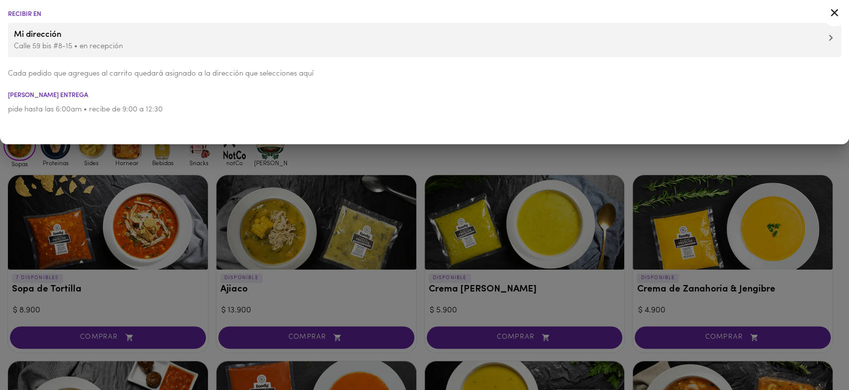
click at [828, 15] on icon at bounding box center [834, 12] width 12 height 12
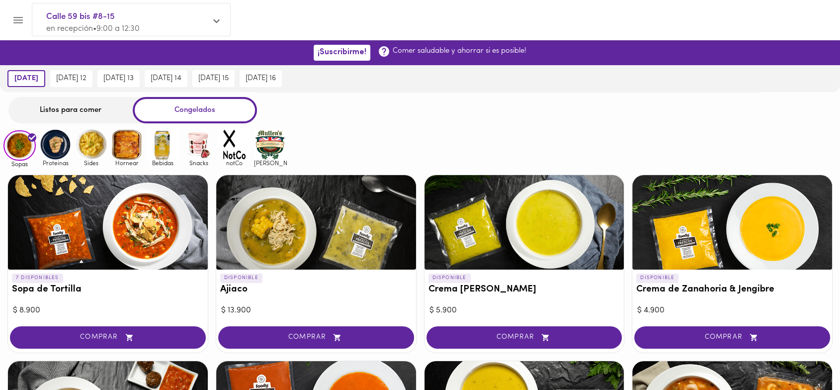
click at [95, 106] on div "Listos para comer" at bounding box center [70, 110] width 124 height 26
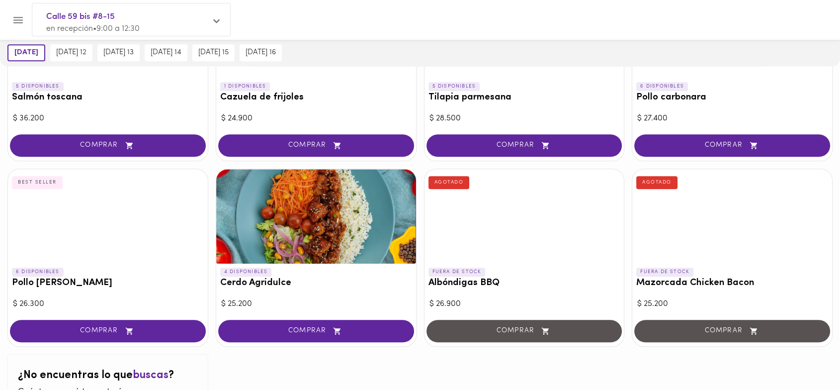
scroll to position [892, 0]
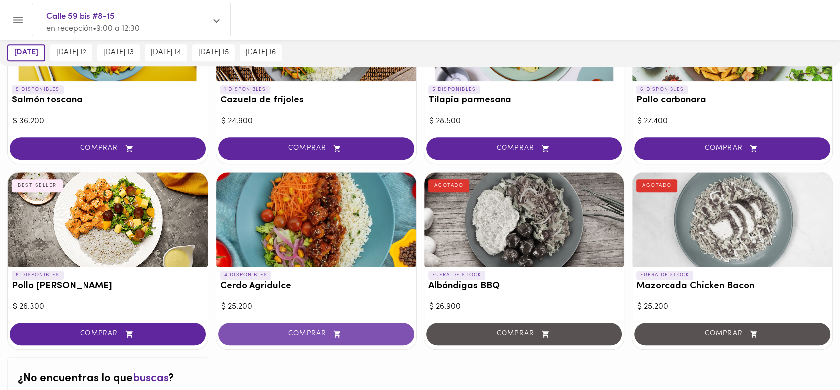
click at [322, 336] on span "COMPRAR" at bounding box center [316, 334] width 171 height 8
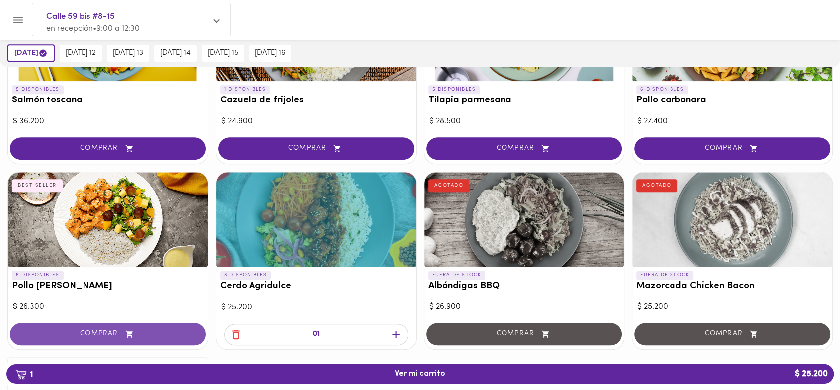
click at [142, 335] on span "COMPRAR" at bounding box center [107, 334] width 171 height 8
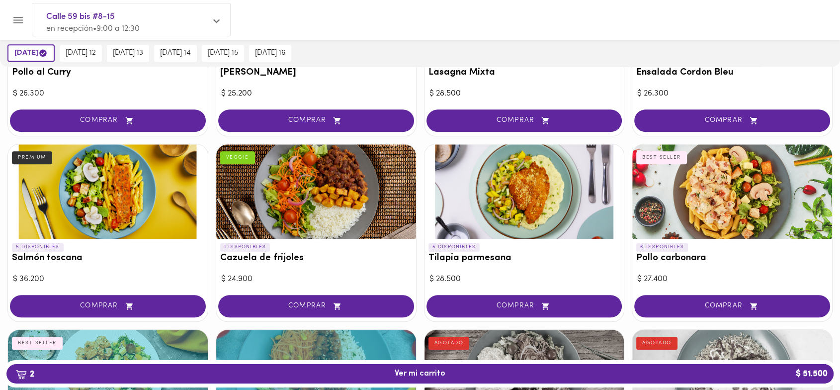
scroll to position [727, 0]
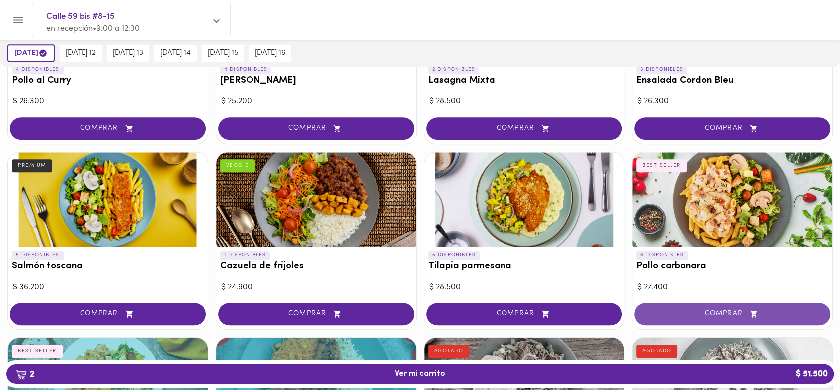
click at [746, 317] on button "COMPRAR" at bounding box center [732, 314] width 196 height 22
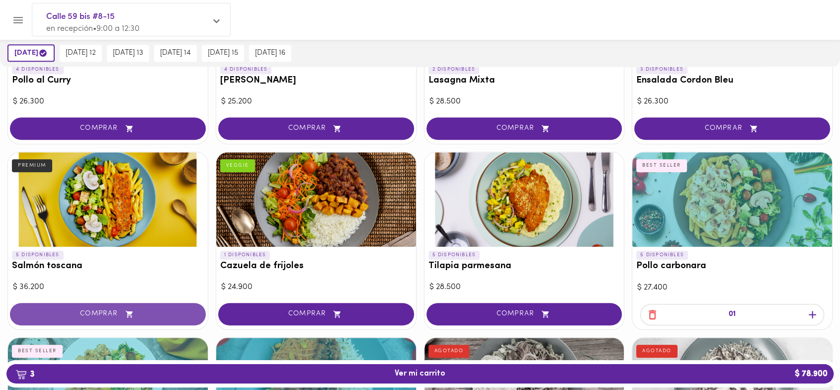
click at [130, 316] on icon "button" at bounding box center [129, 314] width 12 height 8
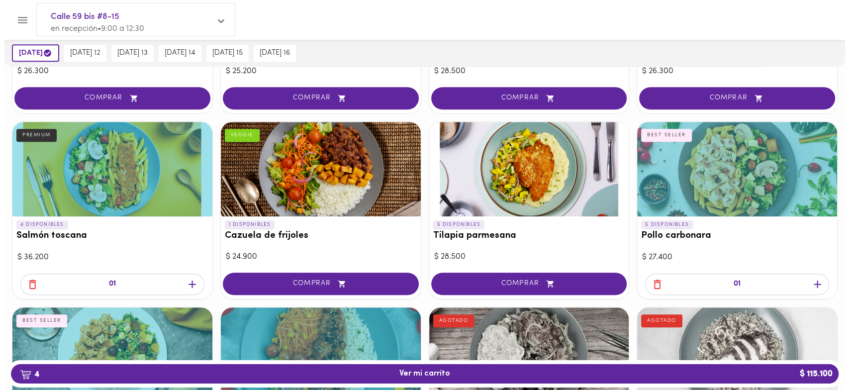
scroll to position [773, 0]
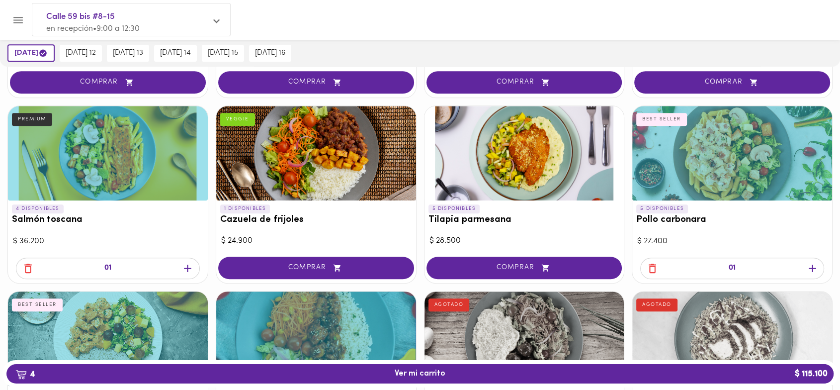
click at [188, 267] on icon "button" at bounding box center [187, 268] width 7 height 7
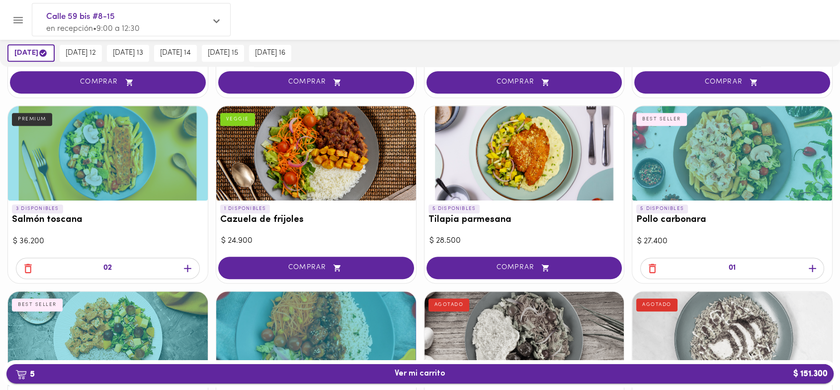
click at [765, 367] on button "5 Ver mi carrito $ 151.300" at bounding box center [419, 373] width 827 height 19
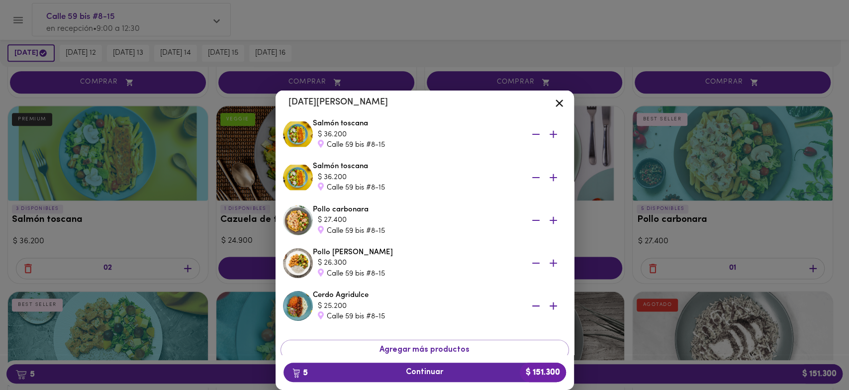
scroll to position [18, 0]
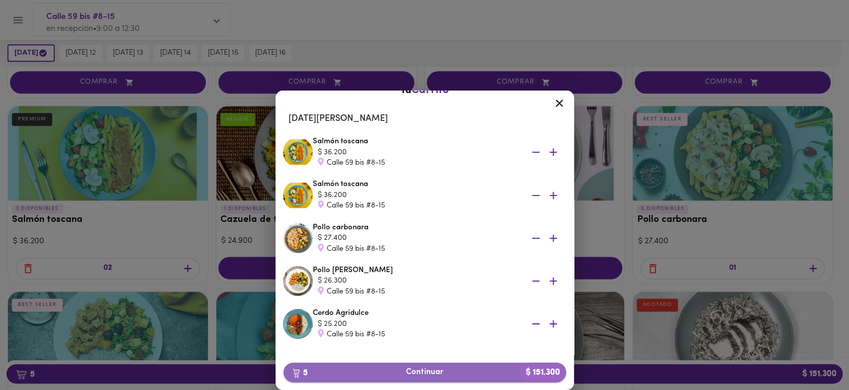
click at [393, 370] on span "5 Continuar $ 151.300" at bounding box center [424, 371] width 267 height 9
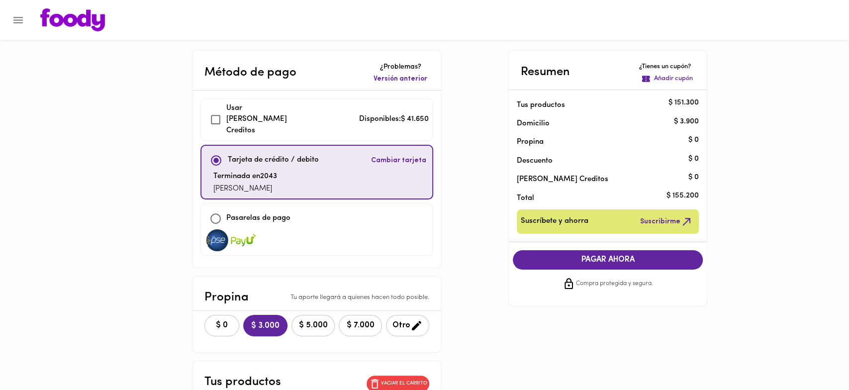
checkbox input "true"
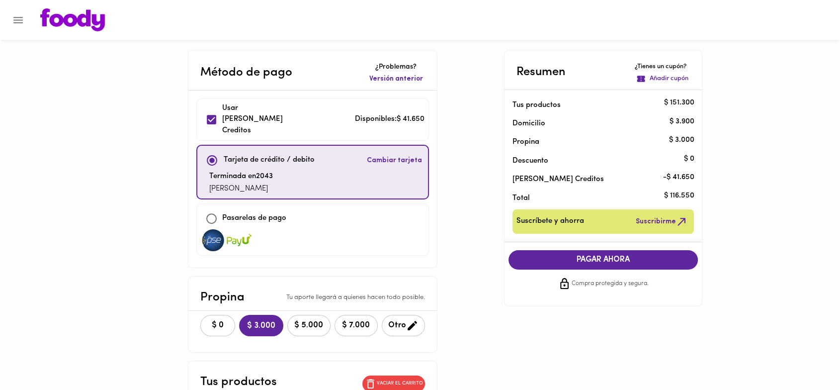
click at [222, 321] on span "$ 0" at bounding box center [218, 325] width 22 height 9
click at [10, 23] on button "Menu" at bounding box center [18, 20] width 24 height 24
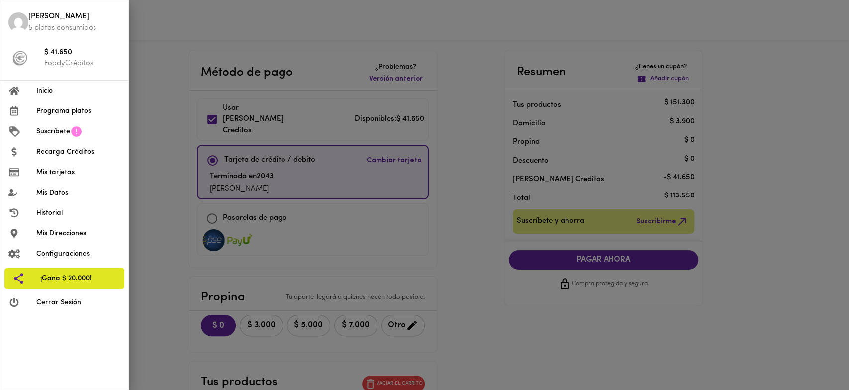
click at [528, 323] on div at bounding box center [424, 195] width 849 height 390
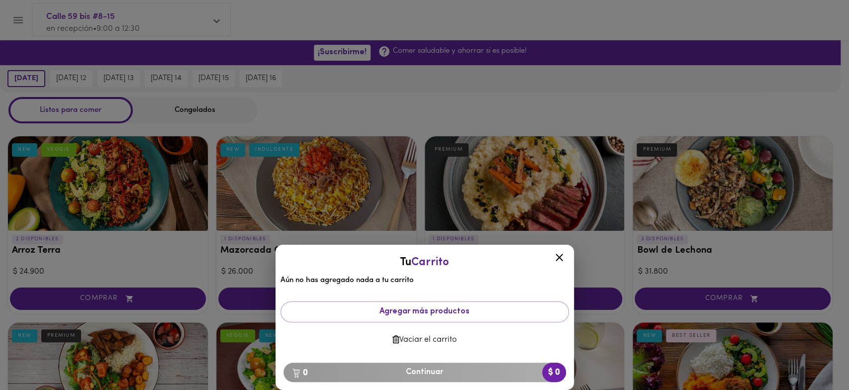
click at [566, 259] on div at bounding box center [559, 259] width 24 height 24
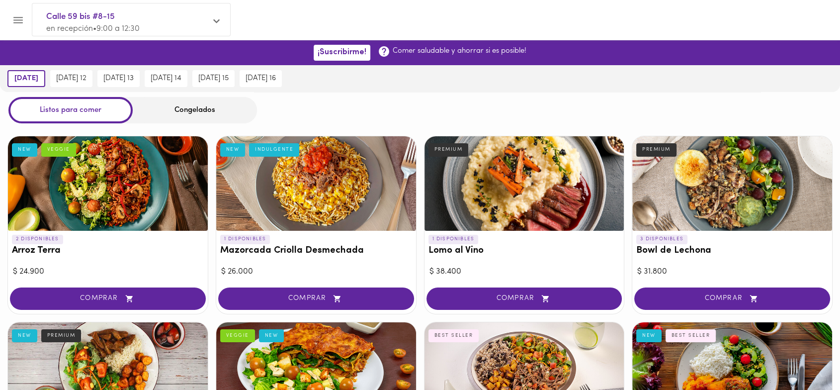
click at [176, 114] on div "Congelados" at bounding box center [195, 110] width 124 height 26
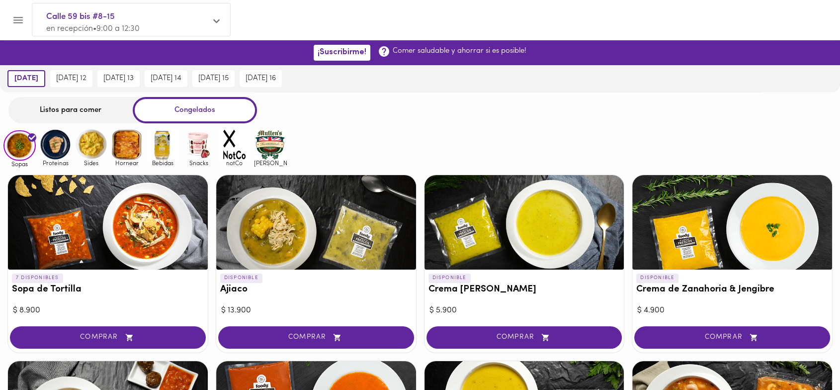
click at [45, 107] on div "Listos para comer" at bounding box center [70, 110] width 124 height 26
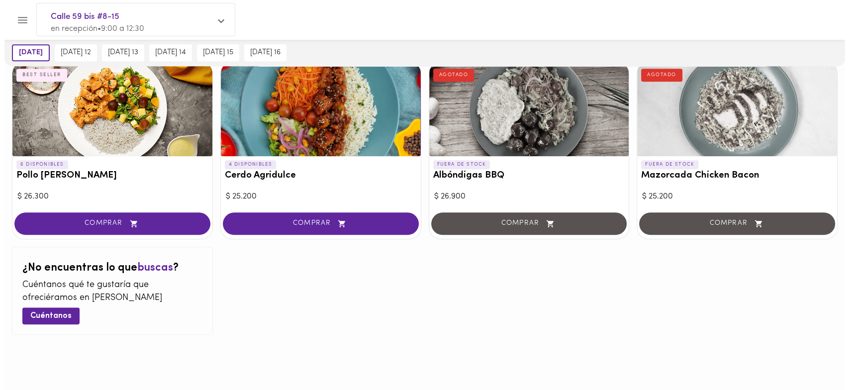
scroll to position [837, 0]
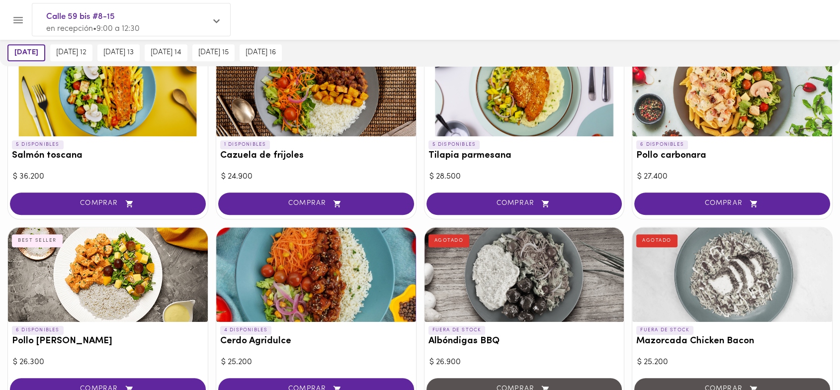
click at [9, 26] on div at bounding box center [5, 195] width 10 height 390
click at [19, 21] on icon "Menu" at bounding box center [18, 20] width 12 height 12
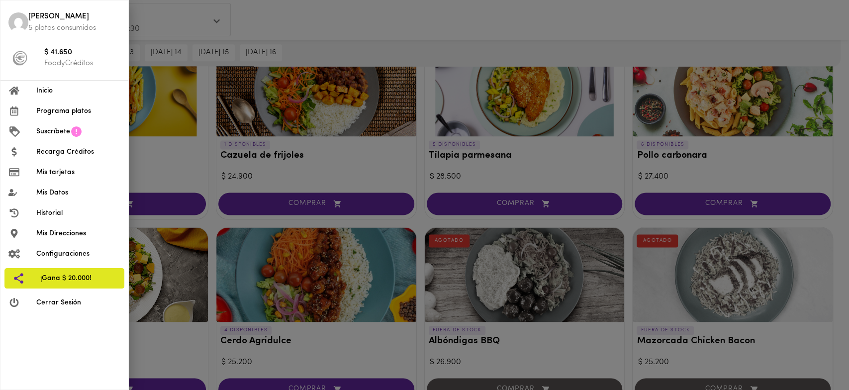
click at [46, 18] on span "[PERSON_NAME]" at bounding box center [74, 16] width 92 height 11
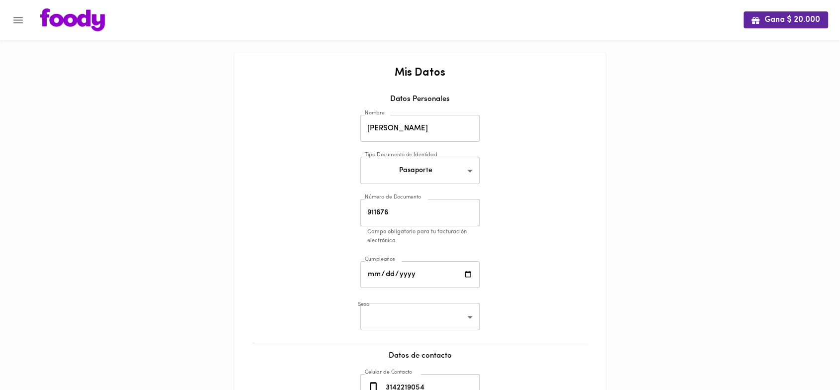
click at [16, 15] on icon "Menu" at bounding box center [18, 20] width 12 height 12
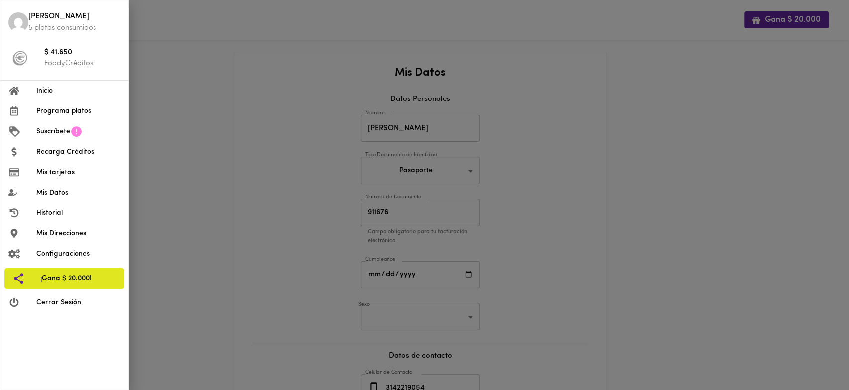
click at [59, 90] on span "Inicio" at bounding box center [78, 91] width 84 height 10
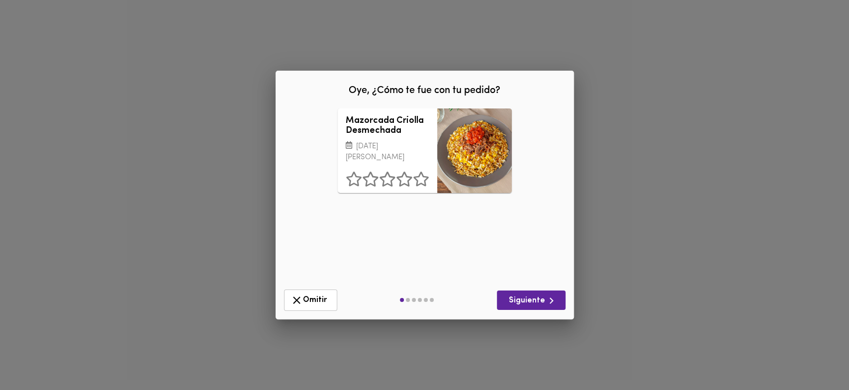
click at [424, 176] on icon at bounding box center [420, 178] width 15 height 15
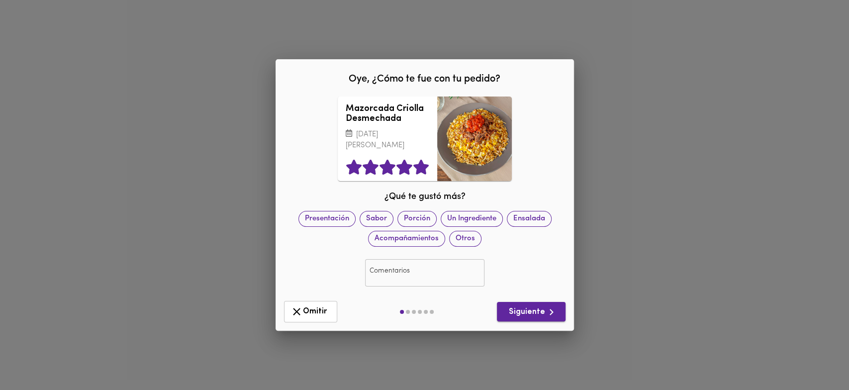
click at [514, 306] on span "Siguiente" at bounding box center [531, 312] width 53 height 12
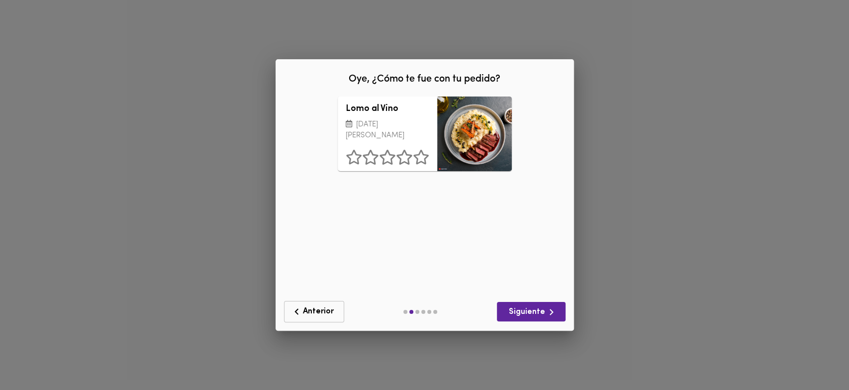
click at [333, 313] on button "Anterior" at bounding box center [314, 311] width 60 height 21
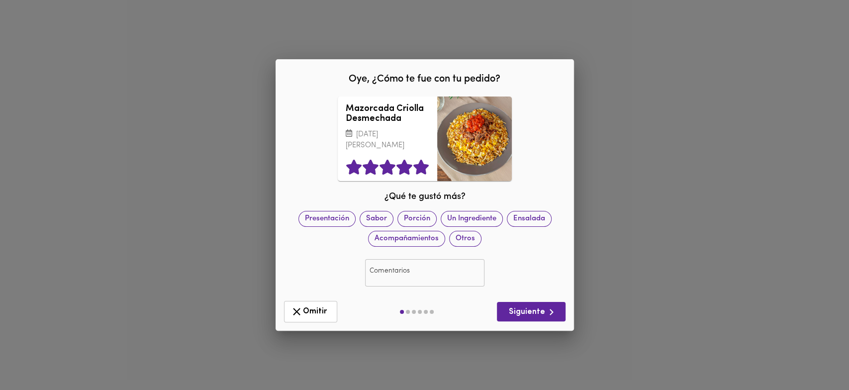
click at [629, 62] on div "Oye, ¿Cómo te fue con tu pedido? Mazorcada Criolla Desmechada [DATE][PERSON_NAM…" at bounding box center [424, 195] width 849 height 390
drag, startPoint x: 629, startPoint y: 62, endPoint x: 636, endPoint y: 61, distance: 8.0
click at [630, 60] on div "Oye, ¿Cómo te fue con tu pedido? Mazorcada Criolla Desmechada [DATE][PERSON_NAM…" at bounding box center [424, 195] width 849 height 390
click at [535, 302] on button "Siguiente" at bounding box center [531, 311] width 69 height 19
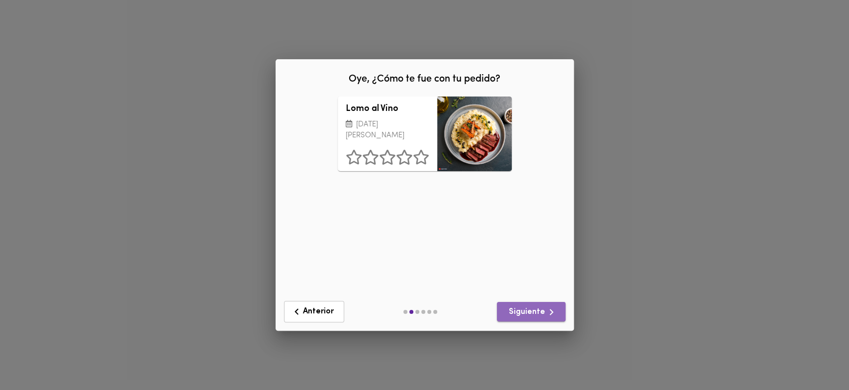
click at [535, 302] on button "Siguiente" at bounding box center [531, 311] width 69 height 19
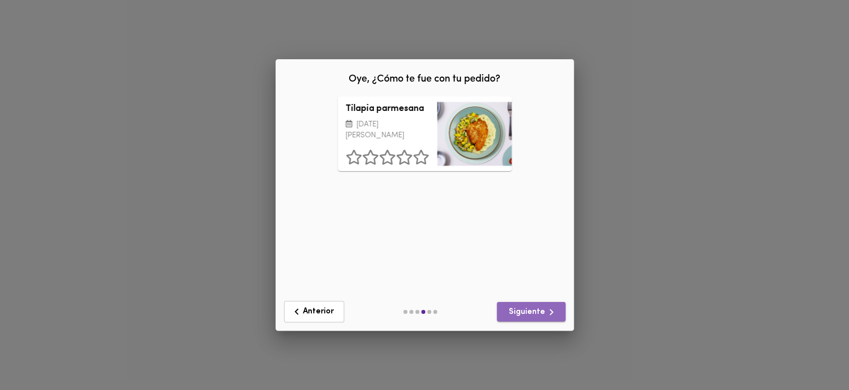
click at [535, 302] on button "Siguiente" at bounding box center [531, 311] width 69 height 19
click at [535, 306] on span "Siguiente" at bounding box center [531, 312] width 53 height 12
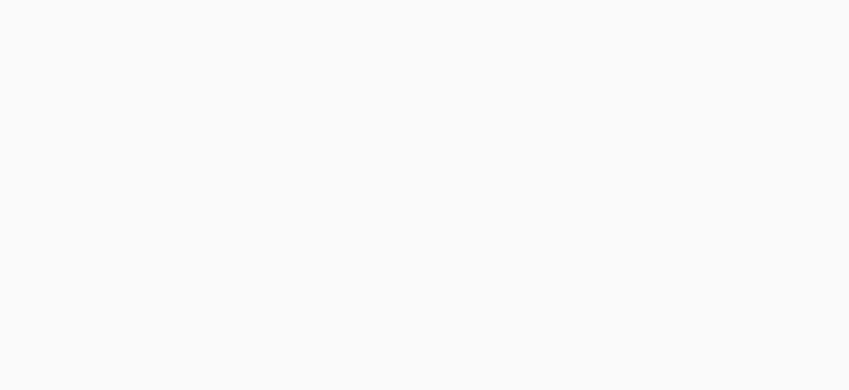
click at [535, 300] on div "Oye, ¿Cómo te fue con tu pedido? Mazorcada Criolla Desmechada [DATE][PERSON_NAM…" at bounding box center [424, 195] width 849 height 390
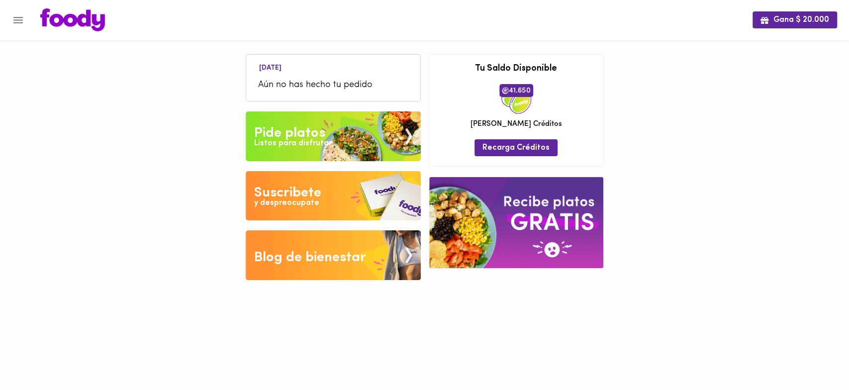
click at [347, 85] on span "Aún no has hecho tu pedido" at bounding box center [333, 85] width 150 height 13
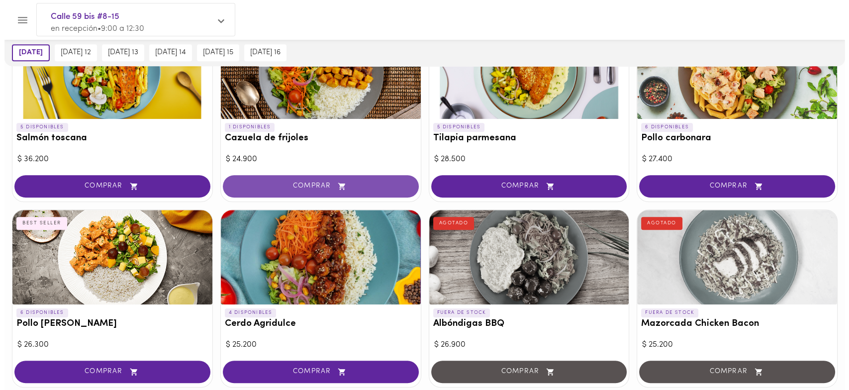
scroll to position [884, 0]
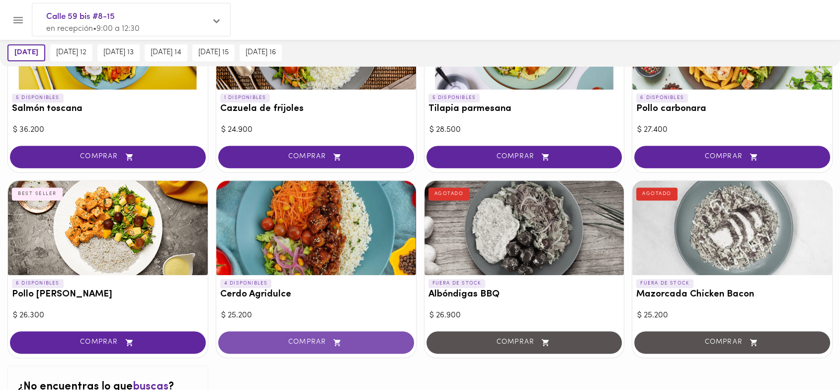
click at [337, 343] on icon "button" at bounding box center [337, 342] width 12 height 8
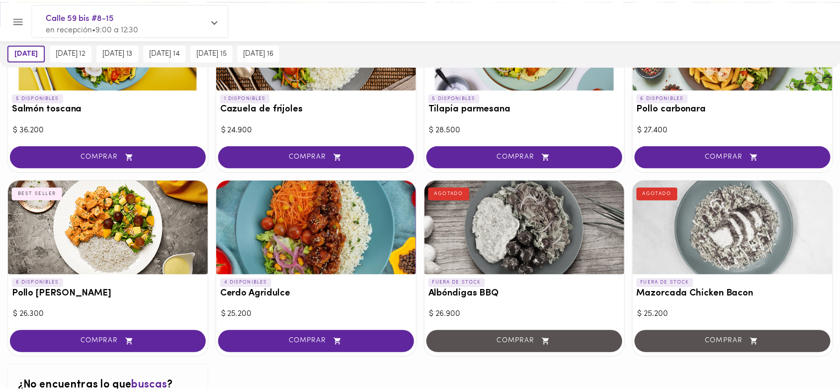
scroll to position [884, 0]
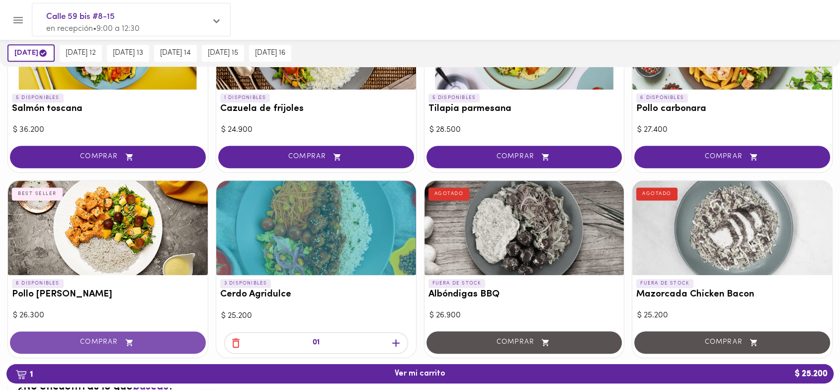
click at [170, 338] on span "COMPRAR" at bounding box center [107, 342] width 171 height 8
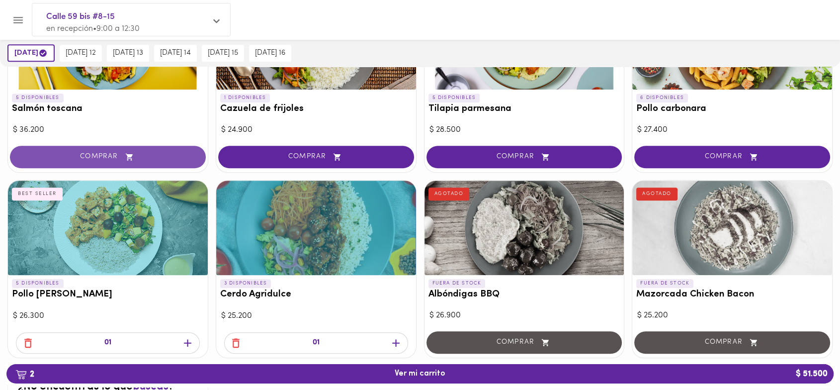
click at [153, 158] on span "COMPRAR" at bounding box center [107, 157] width 171 height 8
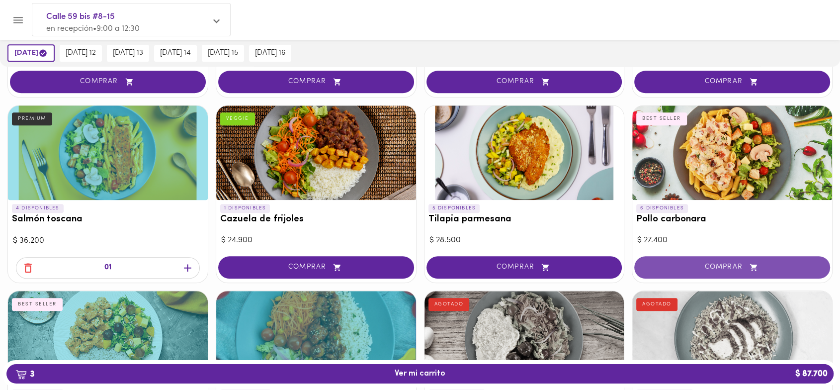
click at [732, 259] on button "COMPRAR" at bounding box center [732, 267] width 196 height 22
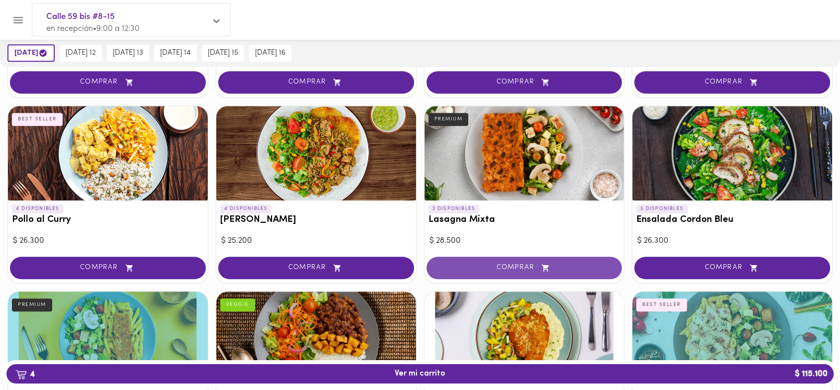
scroll to position [553, 0]
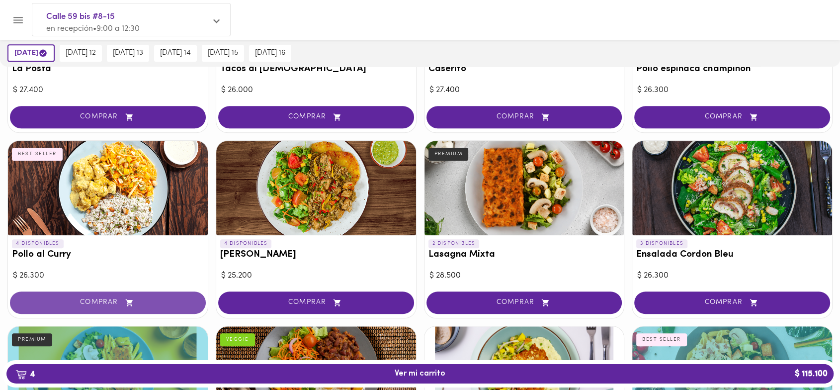
click at [148, 301] on span "COMPRAR" at bounding box center [107, 302] width 171 height 8
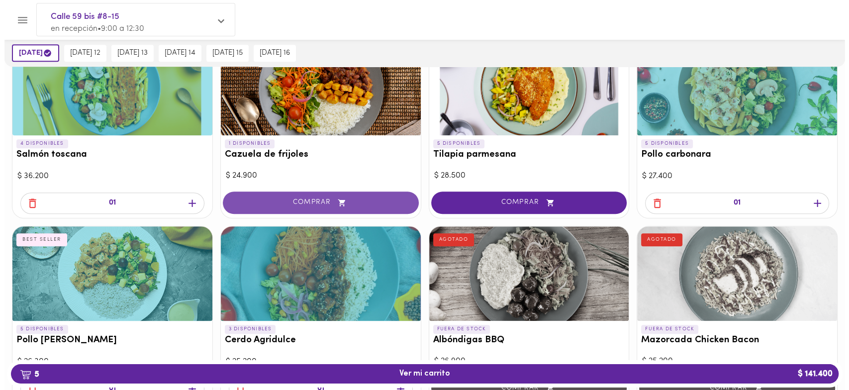
scroll to position [774, 0]
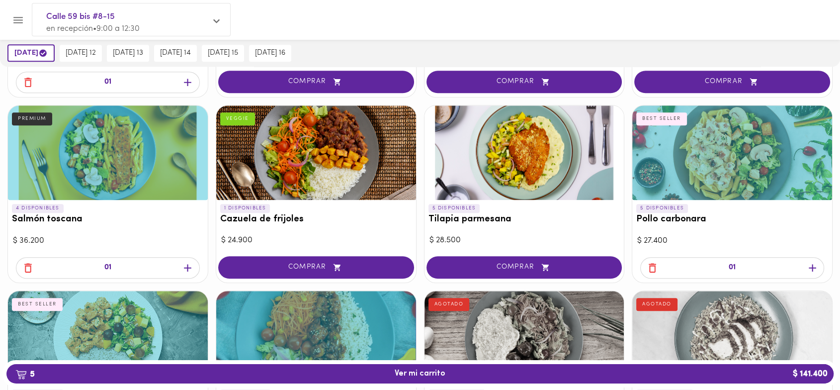
click at [187, 269] on icon "button" at bounding box center [187, 267] width 7 height 7
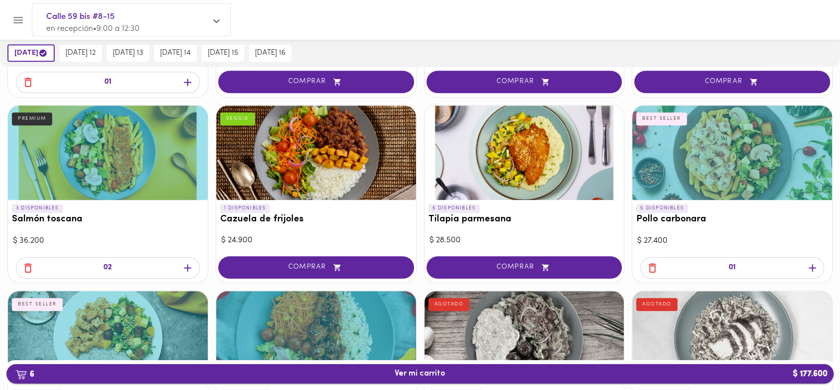
click at [583, 371] on span "6 Ver mi carrito $ 177.600" at bounding box center [419, 373] width 811 height 9
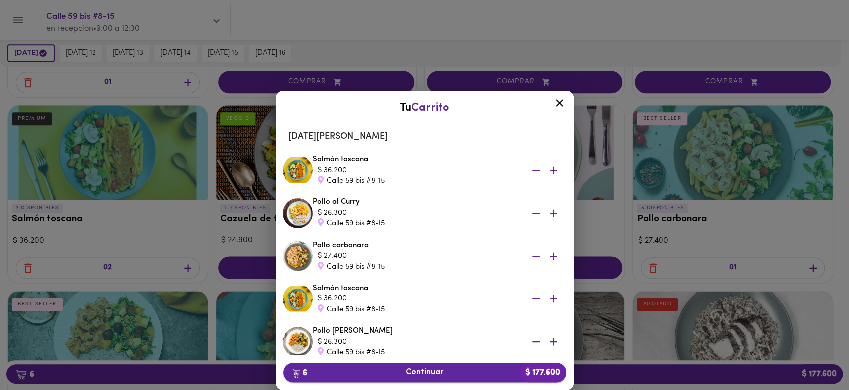
click at [493, 367] on span "6 Continuar $ 177.600" at bounding box center [424, 371] width 267 height 9
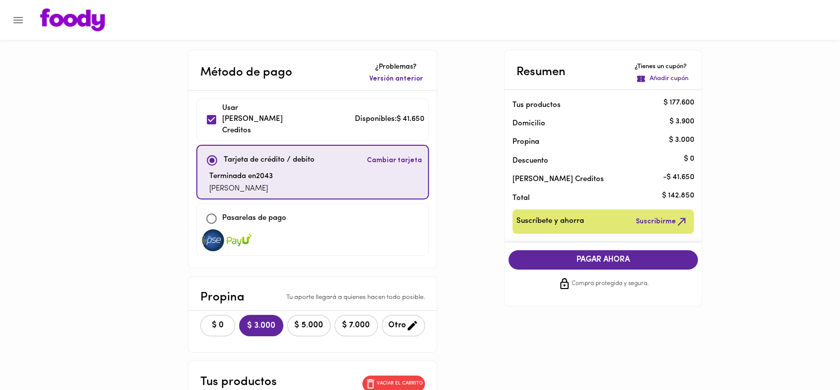
scroll to position [110, 0]
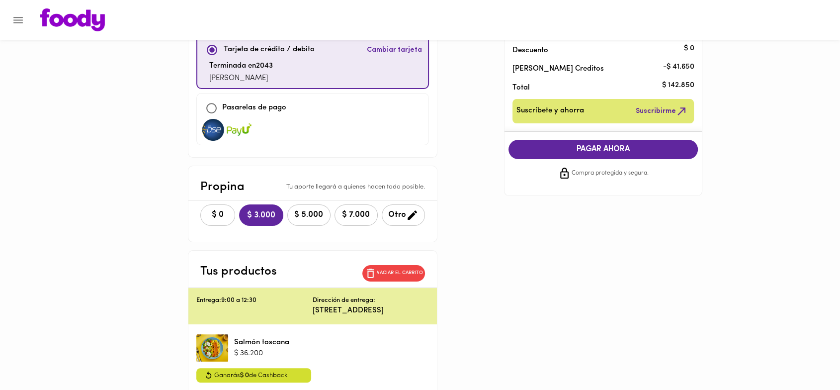
click at [221, 210] on span "$ 0" at bounding box center [218, 214] width 22 height 9
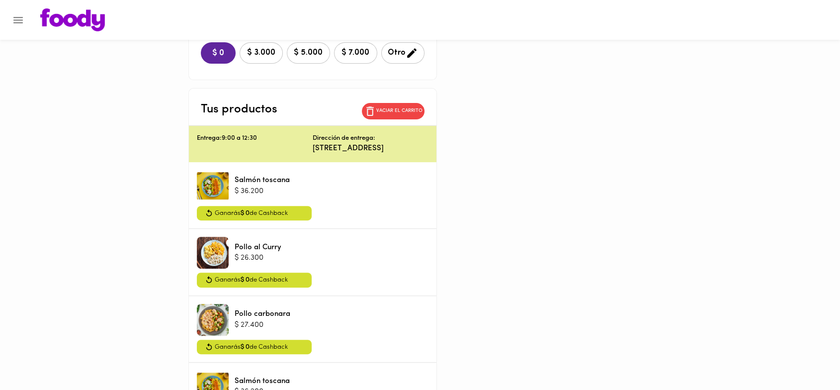
scroll to position [219, 0]
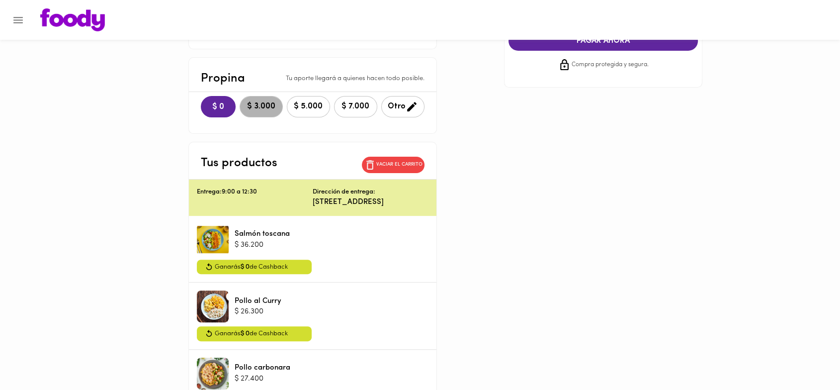
click at [273, 102] on span "$ 3.000" at bounding box center [261, 106] width 30 height 9
click at [210, 96] on button "$ 0" at bounding box center [217, 106] width 35 height 21
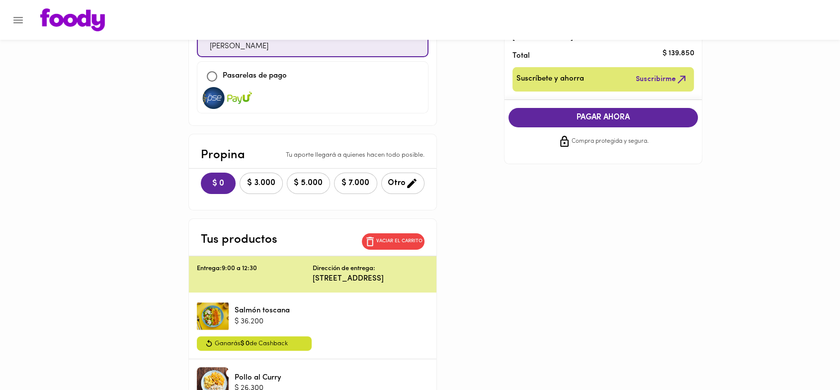
scroll to position [53, 0]
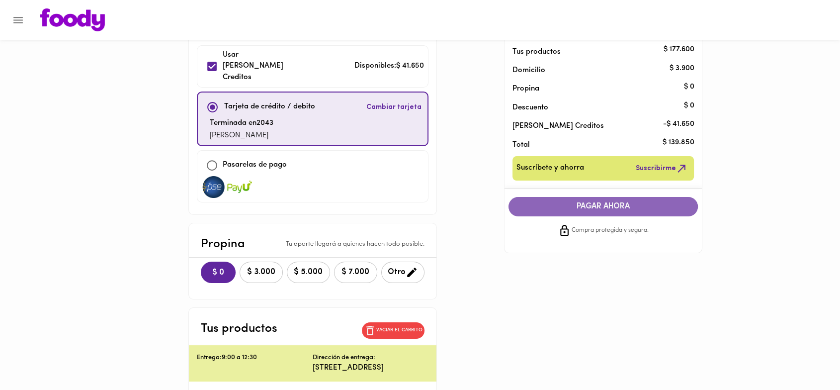
click at [611, 207] on span "PAGAR AHORA" at bounding box center [604, 206] width 170 height 9
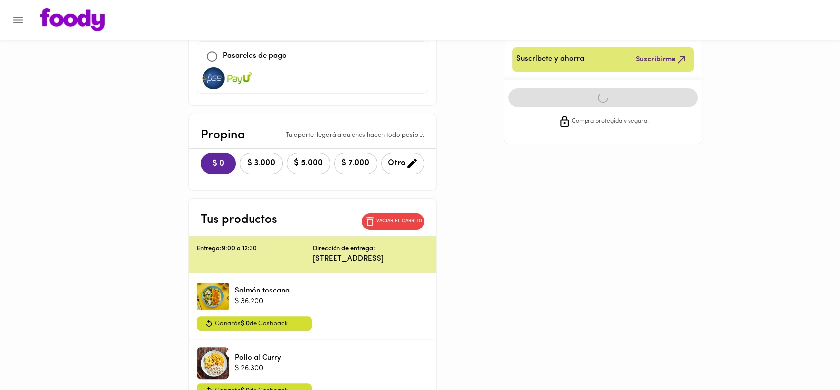
scroll to position [164, 0]
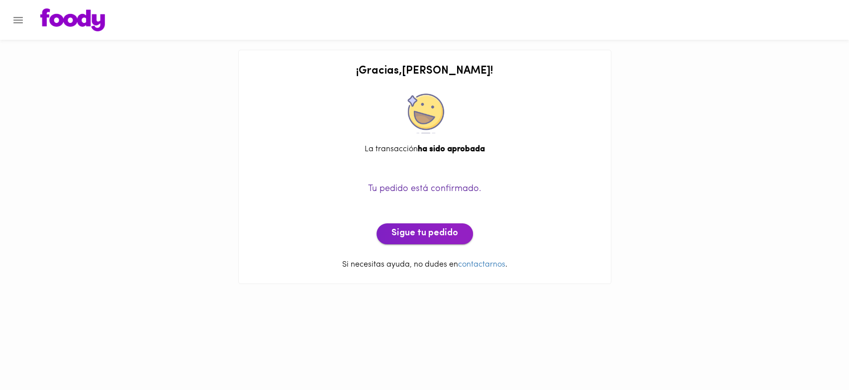
click at [437, 235] on span "Sigue tu pedido" at bounding box center [424, 233] width 67 height 11
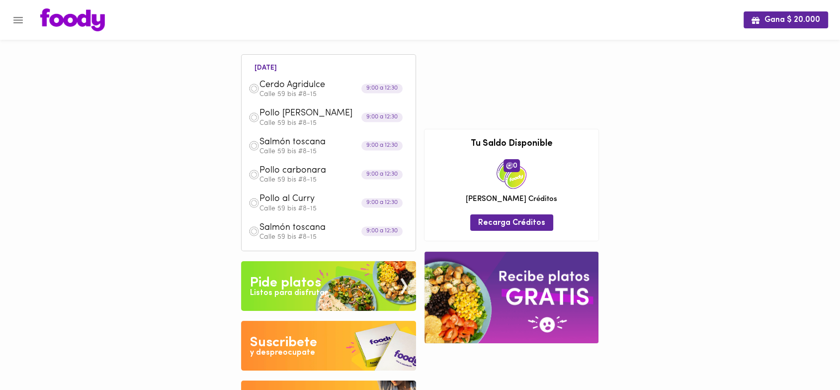
click at [56, 20] on img at bounding box center [72, 19] width 65 height 23
click at [17, 23] on icon "Menu" at bounding box center [18, 20] width 12 height 12
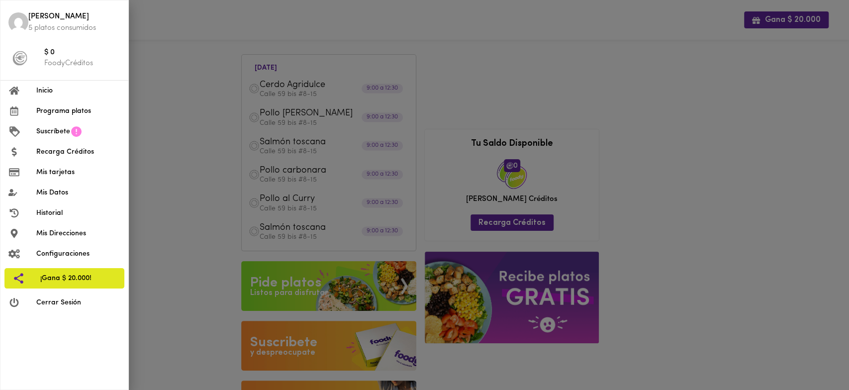
click at [61, 94] on span "Inicio" at bounding box center [78, 91] width 84 height 10
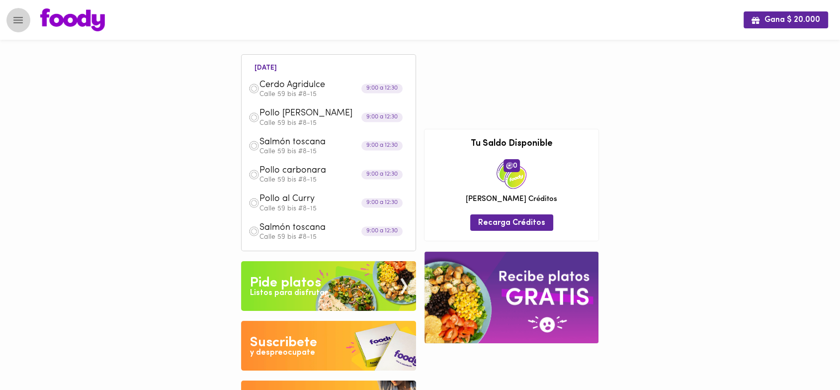
click at [18, 15] on icon "Menu" at bounding box center [18, 20] width 12 height 12
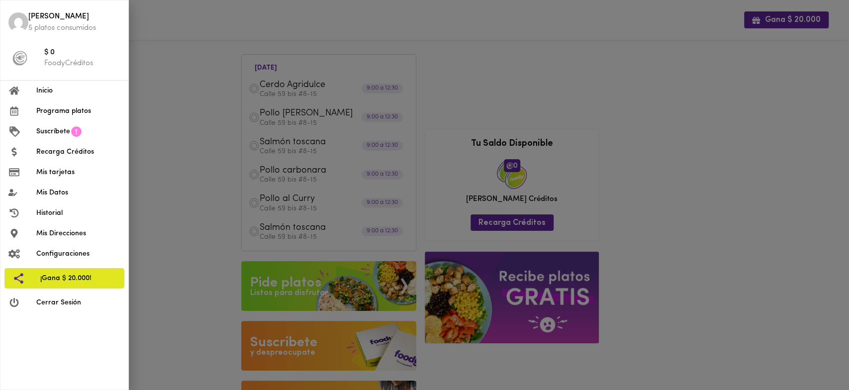
click at [98, 109] on span "Programa platos" at bounding box center [78, 111] width 84 height 10
